Goal: Task Accomplishment & Management: Manage account settings

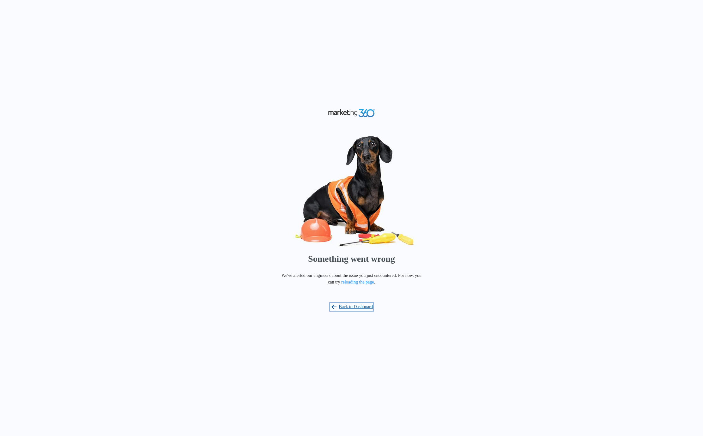
click at [355, 303] on link "Back to Dashboard" at bounding box center [351, 307] width 43 height 8
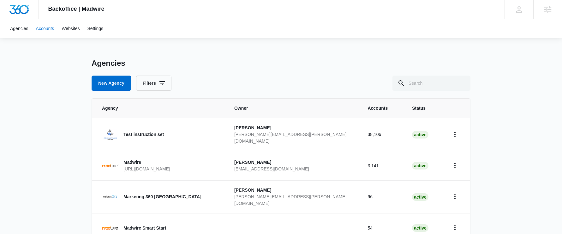
click at [55, 28] on link "Accounts" at bounding box center [45, 28] width 26 height 19
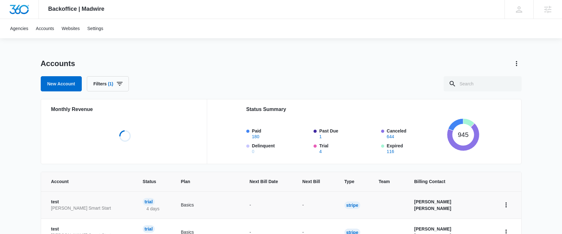
click at [74, 201] on p "test" at bounding box center [89, 202] width 76 height 6
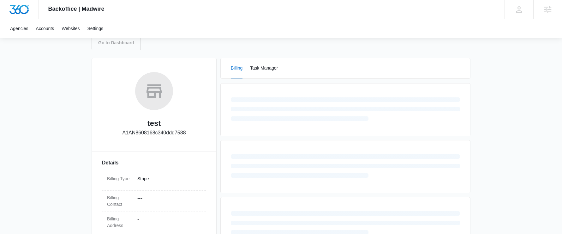
scroll to position [68, 0]
